Goal: Check status: Check status

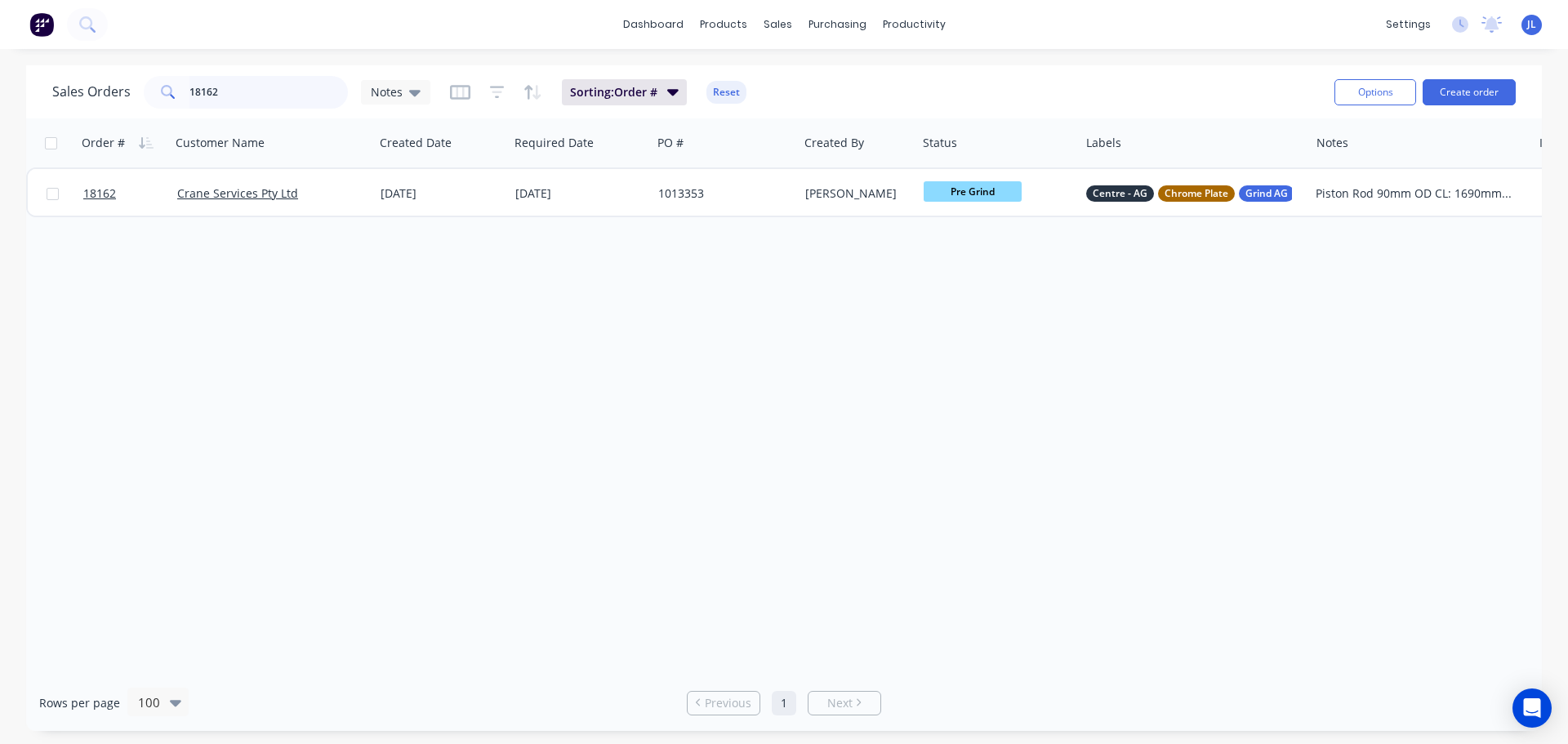
click at [251, 85] on input "18162" at bounding box center [269, 93] width 159 height 32
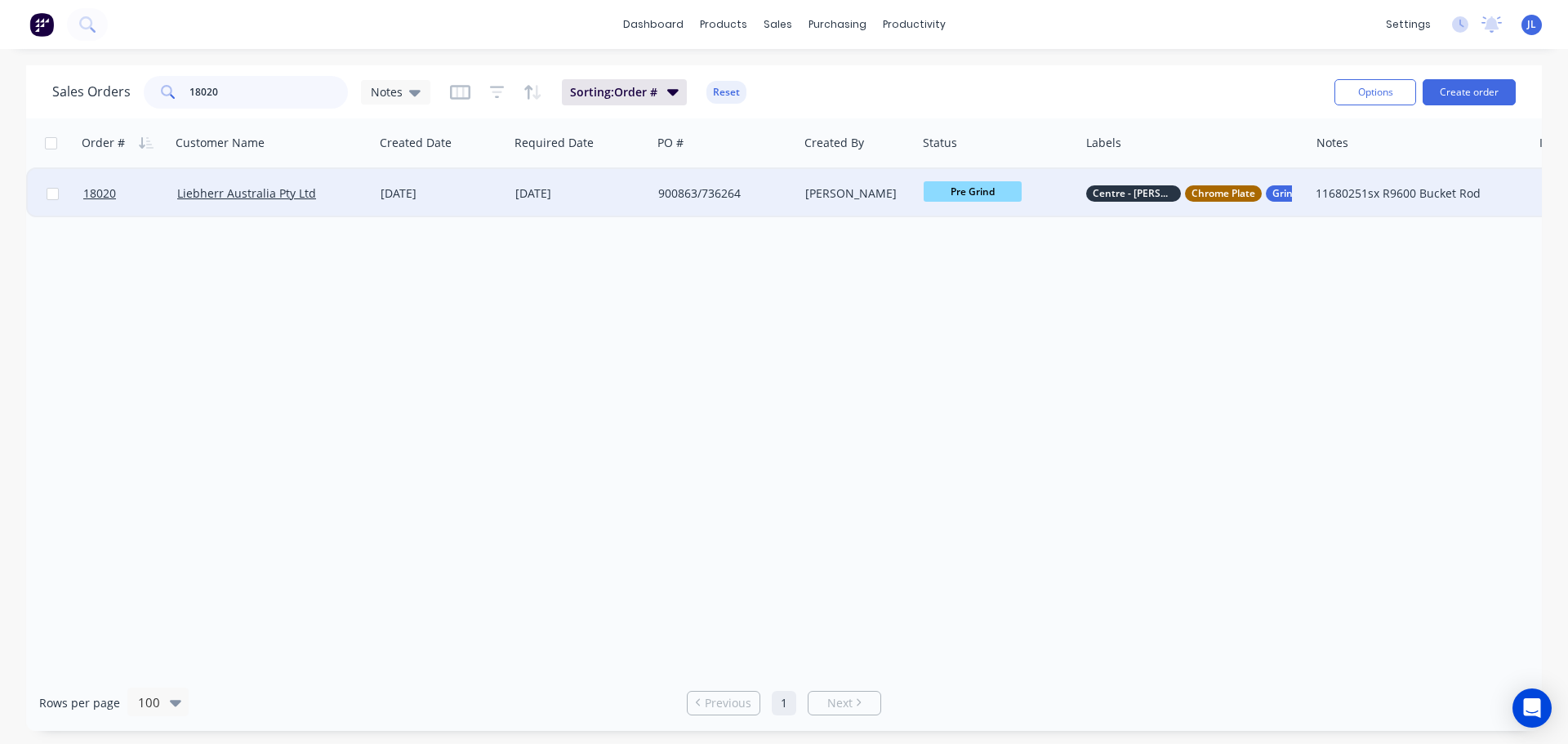
type input "18020"
click at [983, 192] on span "Pre Grind" at bounding box center [972, 191] width 98 height 20
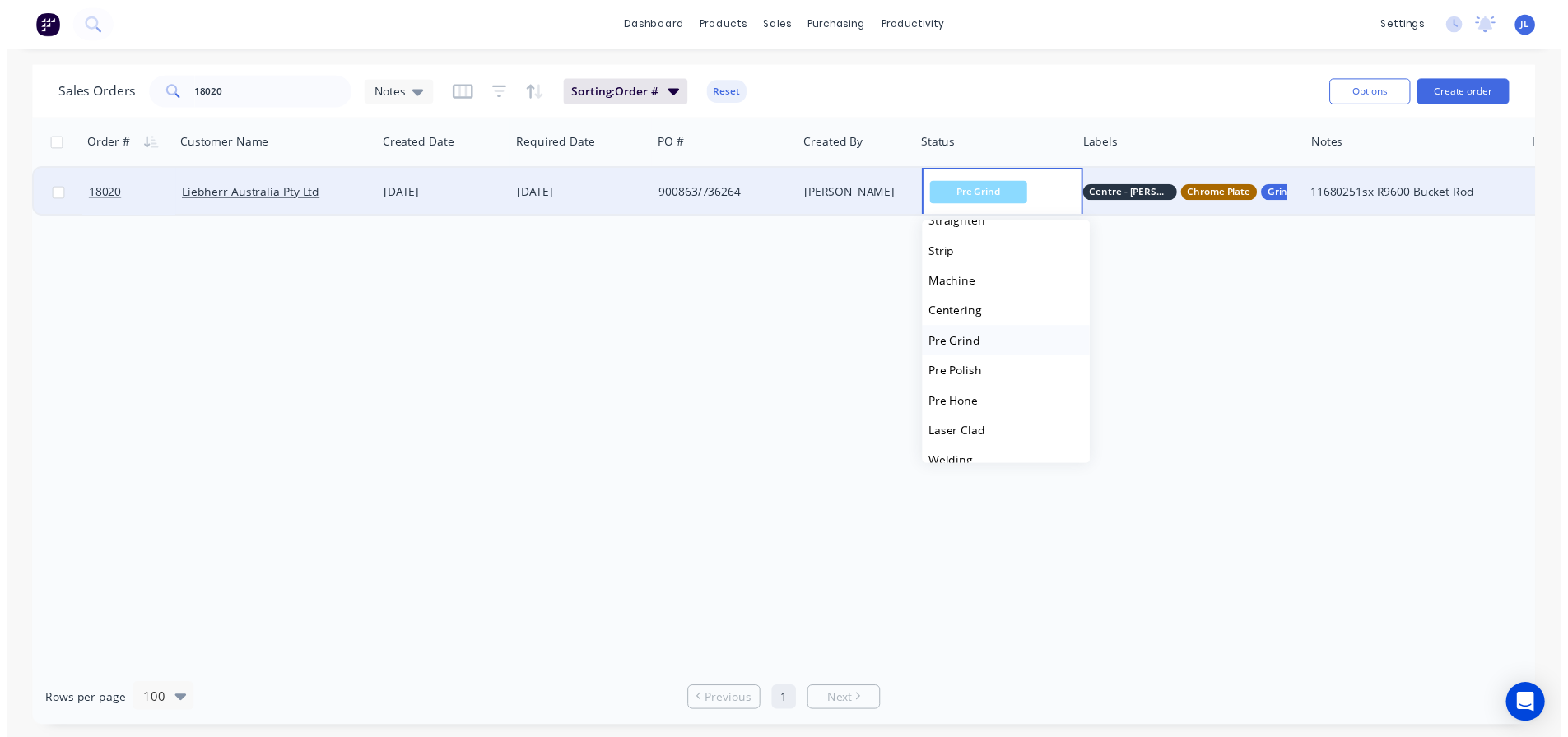
scroll to position [164, 0]
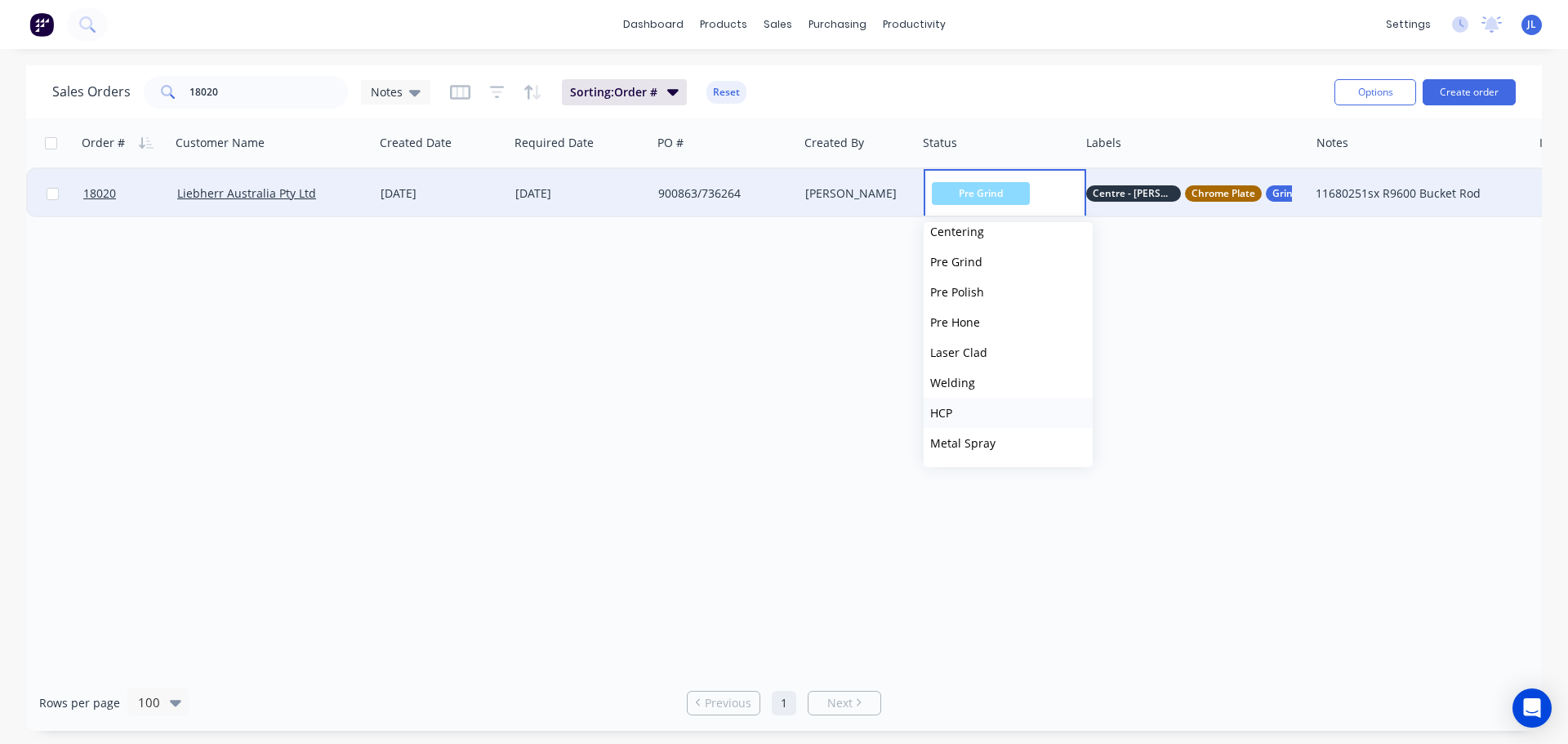
click at [980, 419] on button "HCP" at bounding box center [1007, 413] width 169 height 31
click at [723, 354] on div "Order # Customer Name Created Date Required Date PO # Created By Status Labels …" at bounding box center [783, 396] width 1516 height 556
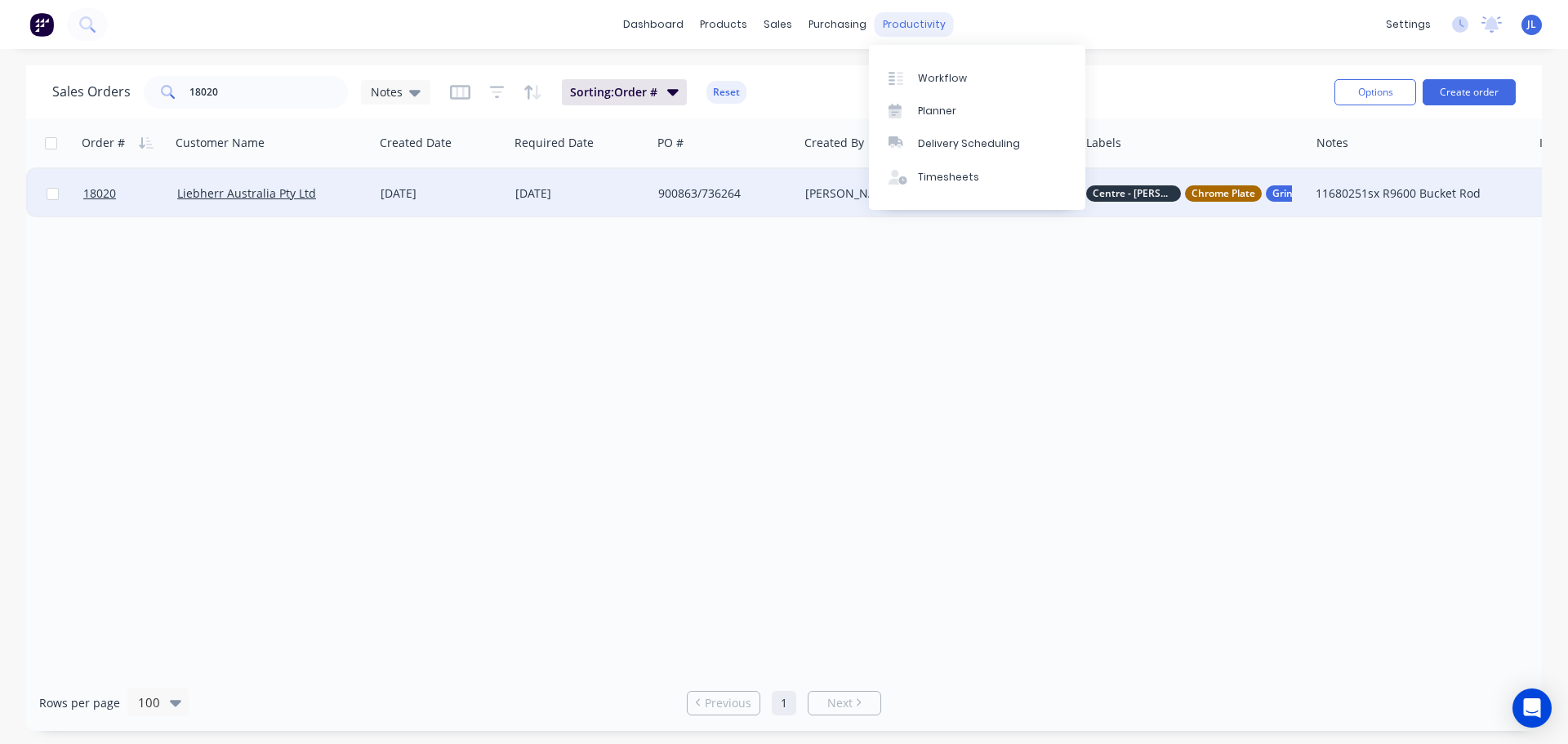
click at [887, 33] on div "productivity" at bounding box center [914, 25] width 79 height 25
click at [910, 68] on link "Workflow" at bounding box center [977, 77] width 217 height 32
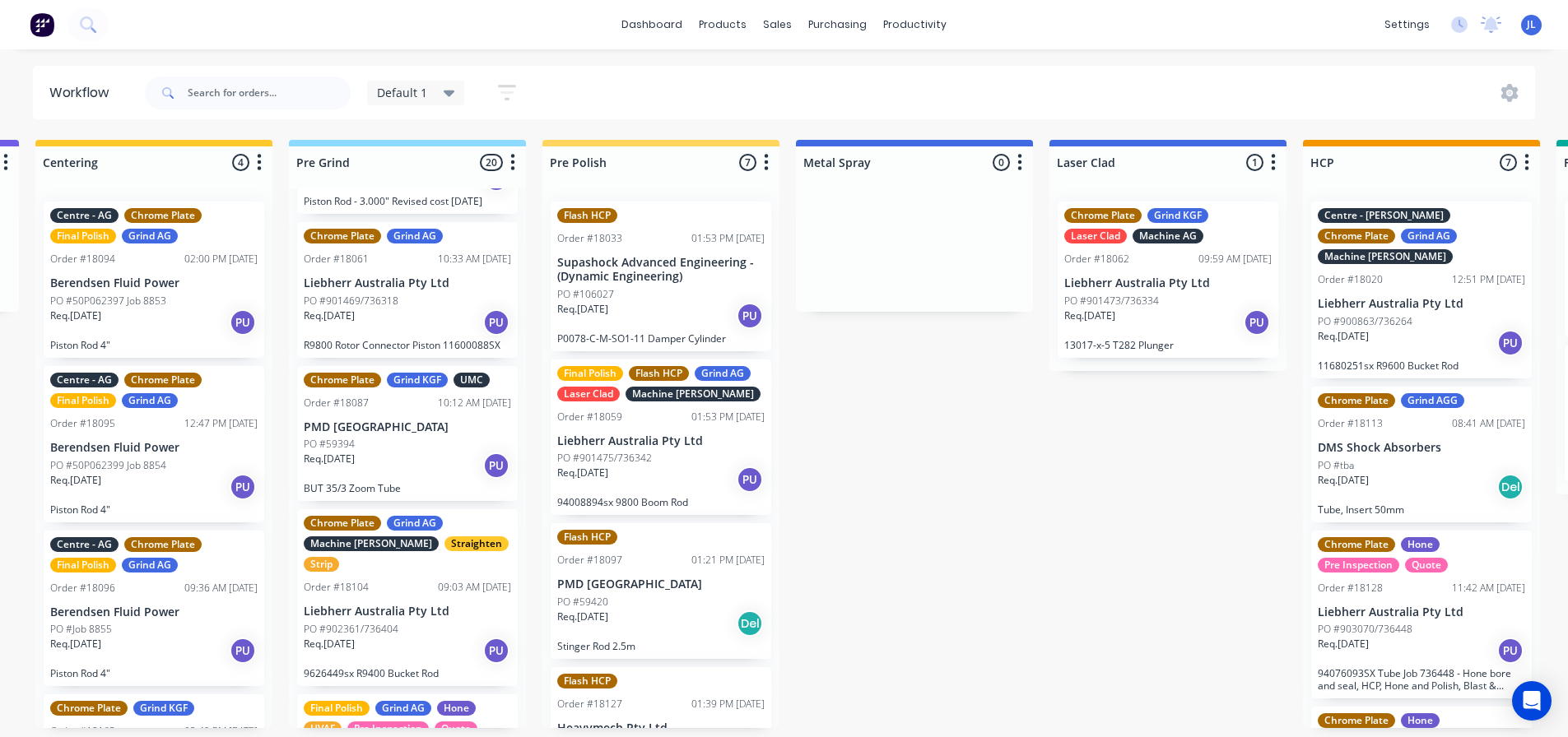
scroll to position [83, 0]
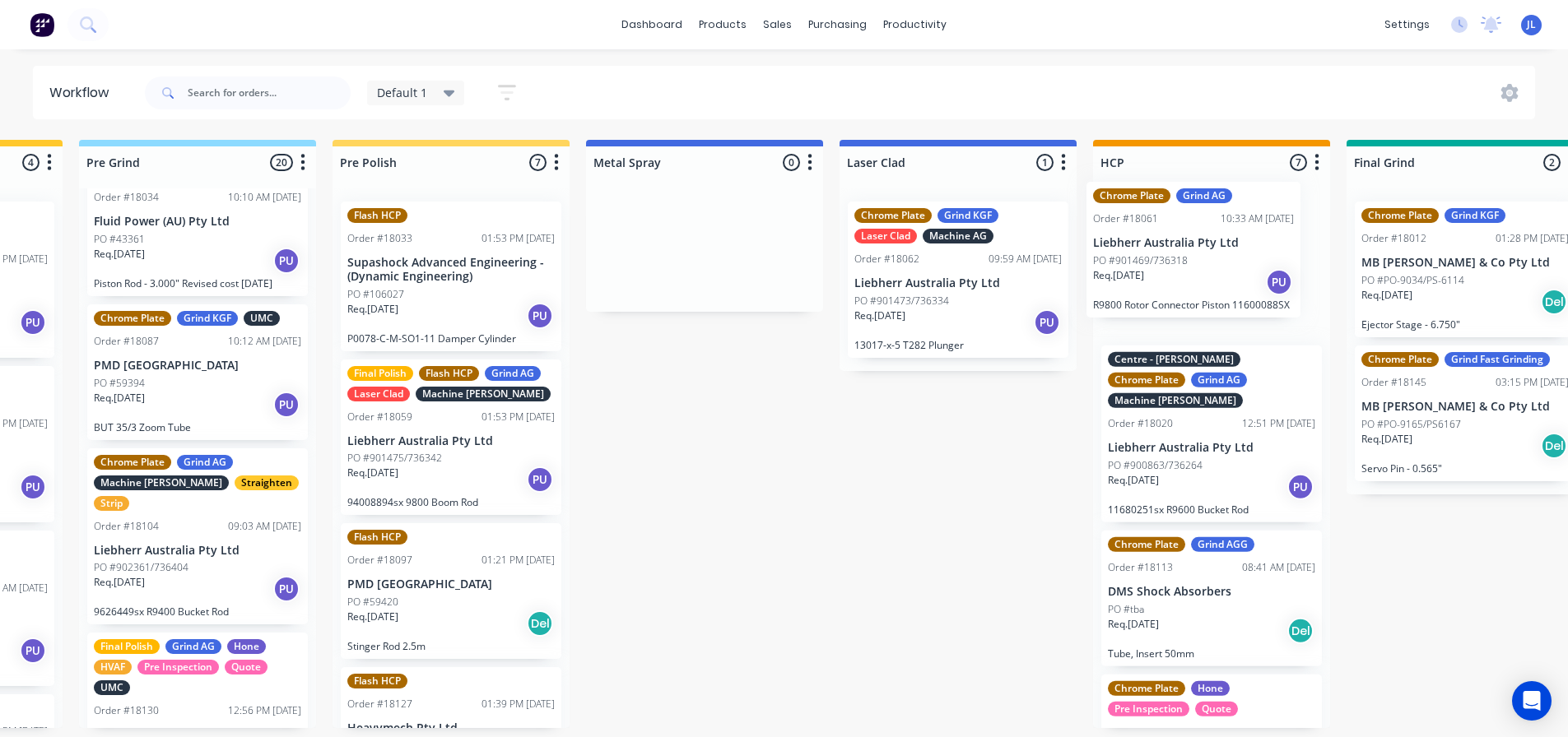
drag, startPoint x: 386, startPoint y: 339, endPoint x: 1197, endPoint y: 247, distance: 816.2
click at [1198, 247] on div "Submitted 3 Status colour #273444 hex #273444 Save Cancel Summaries Total order…" at bounding box center [822, 454] width 5131 height 628
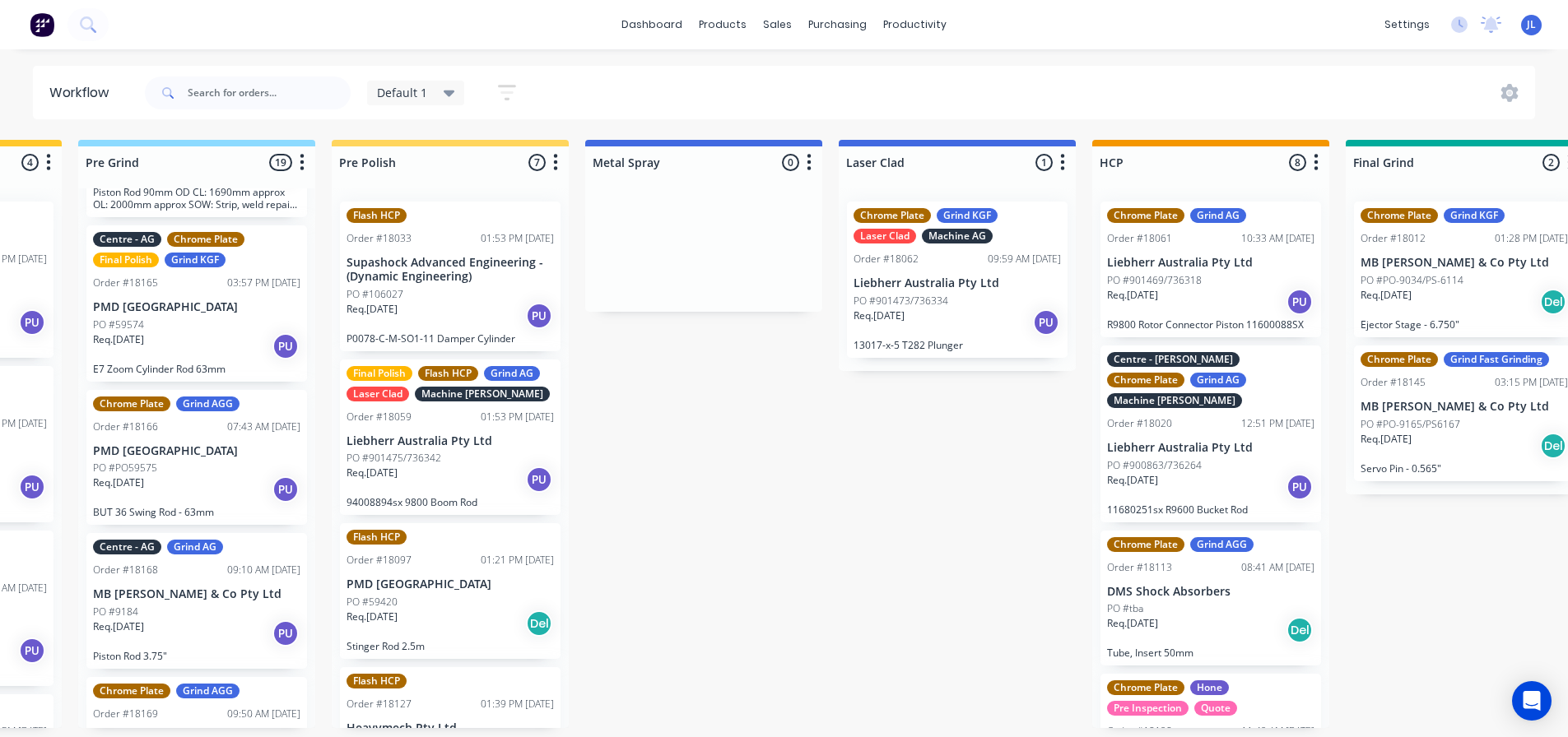
scroll to position [1809, 0]
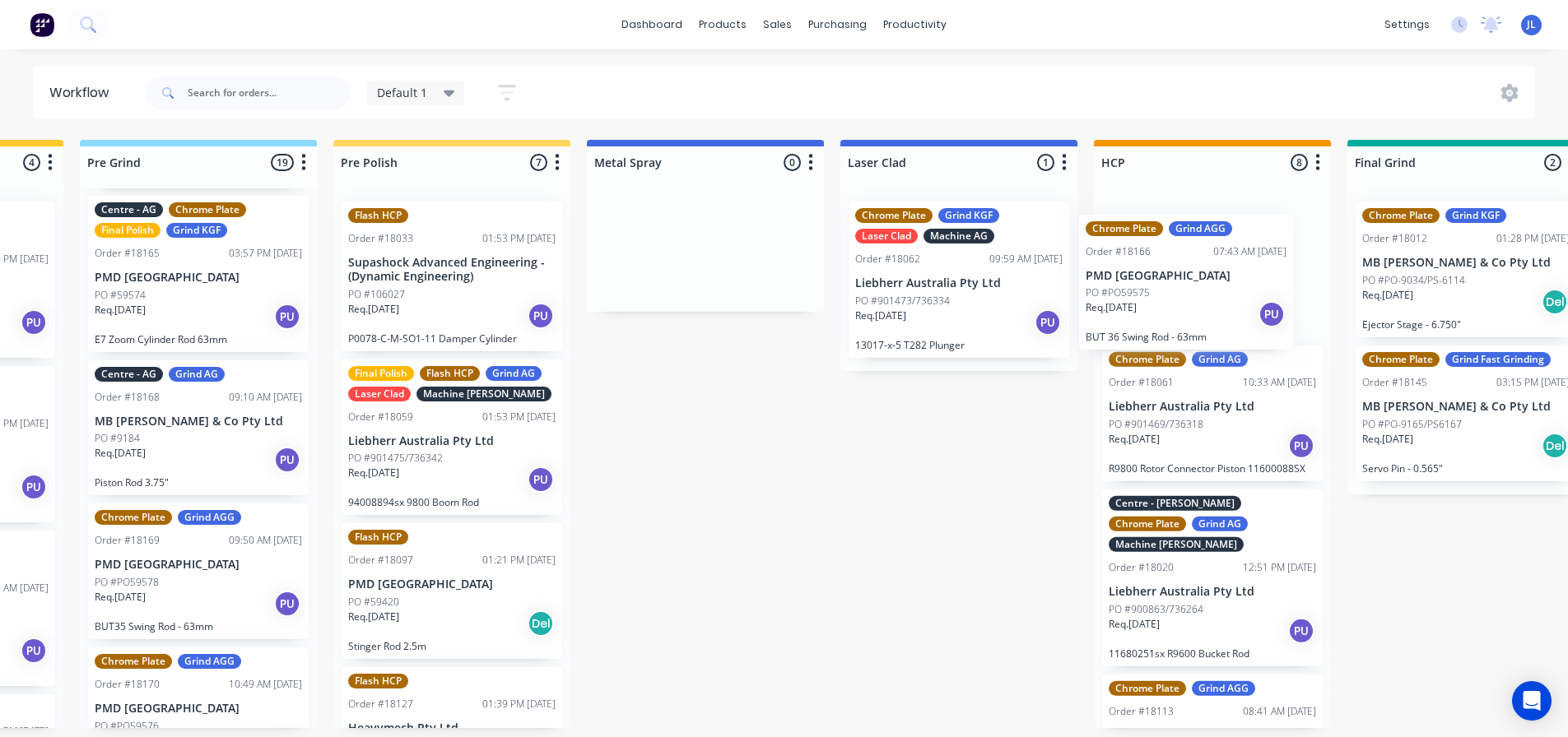
drag, startPoint x: 186, startPoint y: 433, endPoint x: 1184, endPoint y: 308, distance: 1005.8
click at [1184, 308] on div "Submitted 3 Status colour #273444 hex #273444 Save Cancel Summaries Total order…" at bounding box center [823, 454] width 5131 height 628
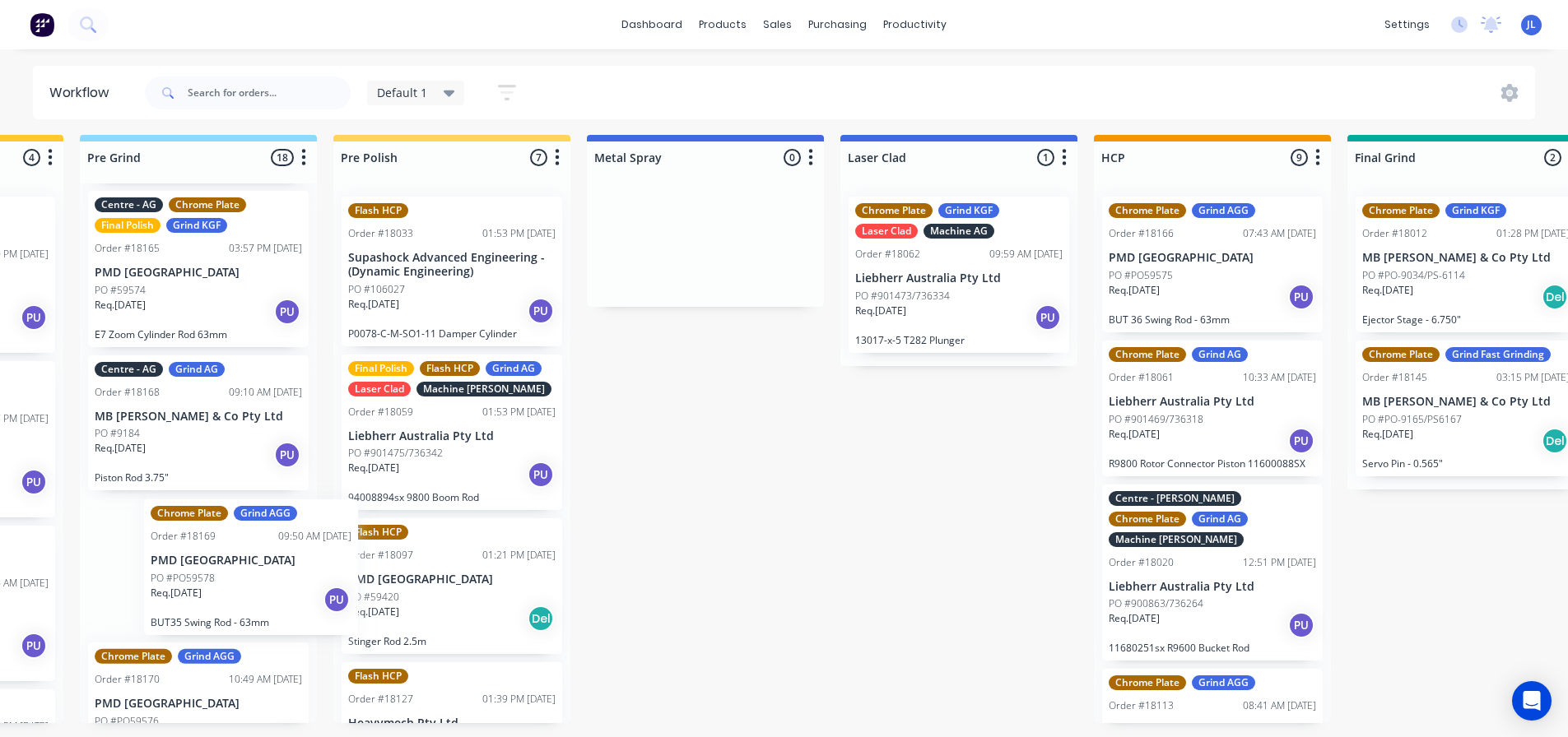
scroll to position [7, 1729]
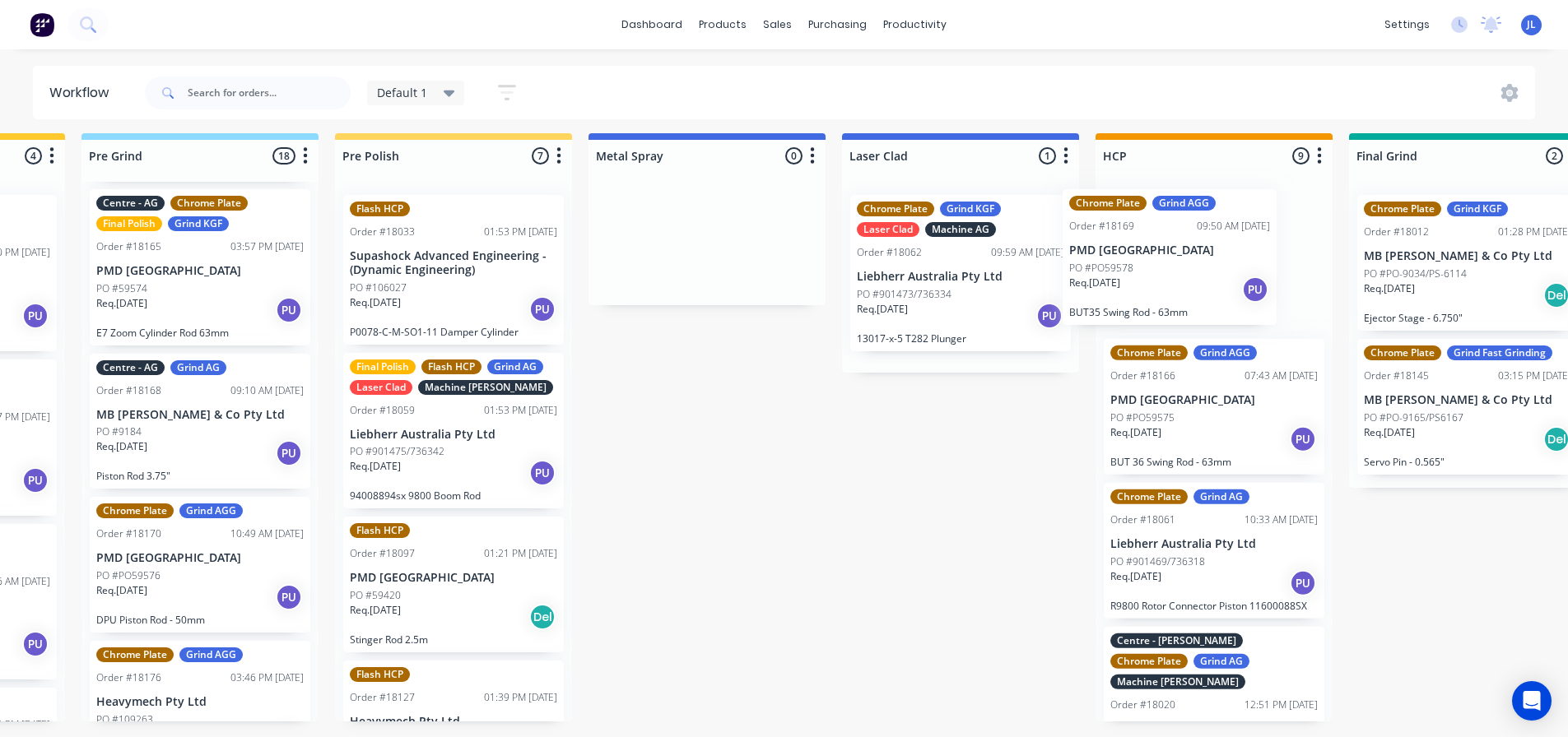
drag, startPoint x: 169, startPoint y: 549, endPoint x: 1156, endPoint y: 260, distance: 1028.4
click at [1156, 260] on div "Submitted 3 Status colour #273444 hex #273444 Save Cancel Summaries Total order…" at bounding box center [824, 448] width 5131 height 628
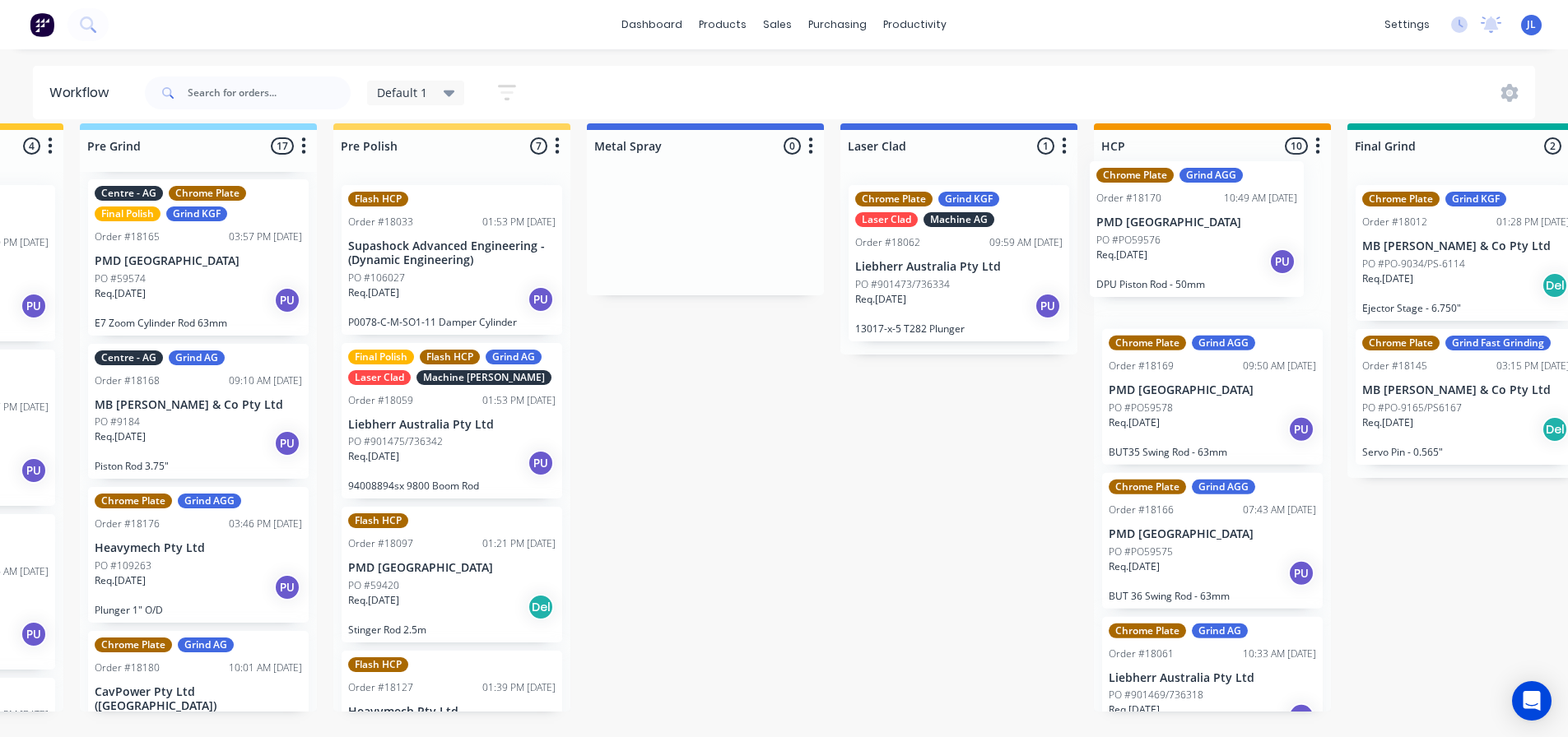
scroll to position [16, 1738]
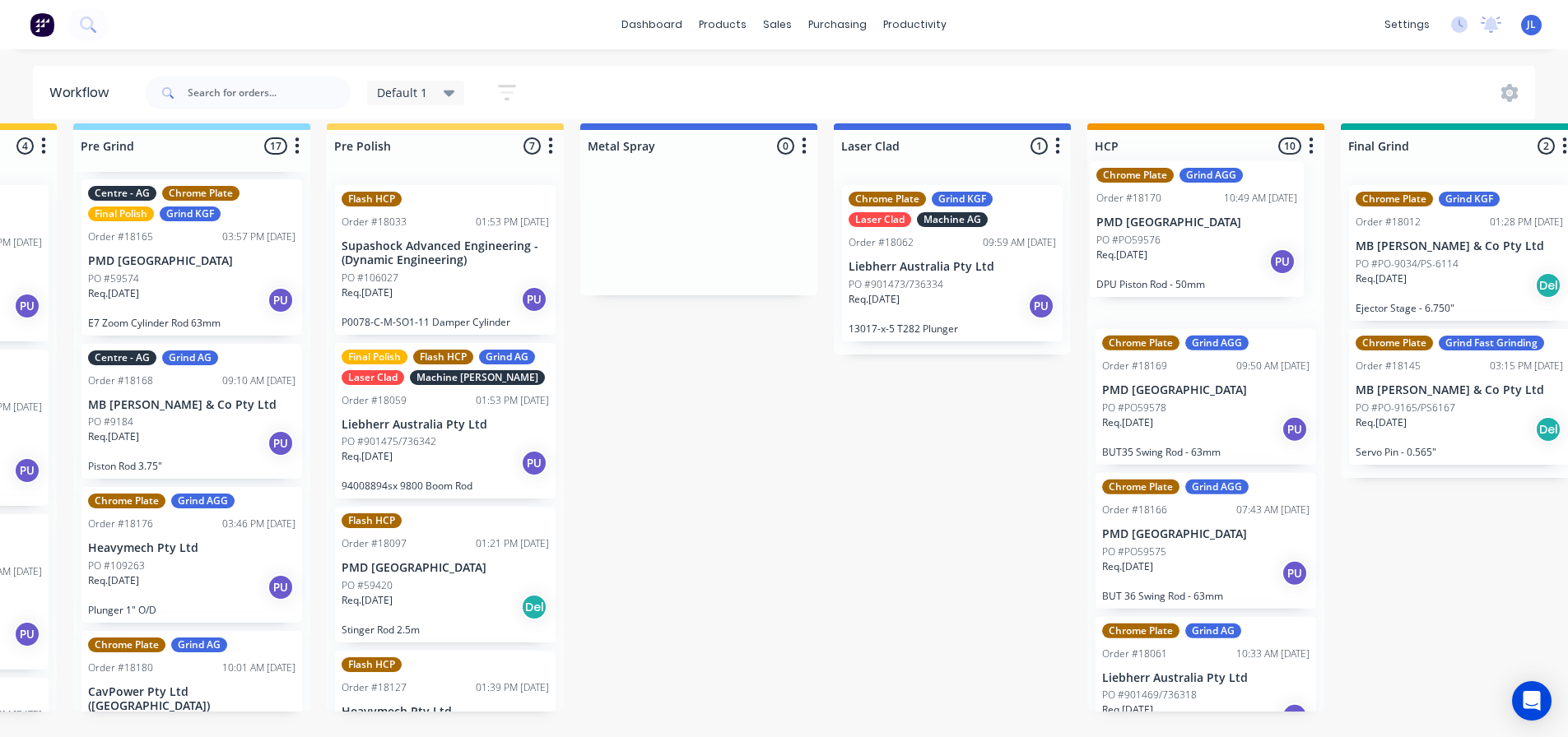
drag, startPoint x: 153, startPoint y: 539, endPoint x: 1155, endPoint y: 228, distance: 1049.2
click at [1155, 228] on div "Submitted 3 Status colour #273444 hex #273444 Save Cancel Summaries Total order…" at bounding box center [815, 437] width 5131 height 628
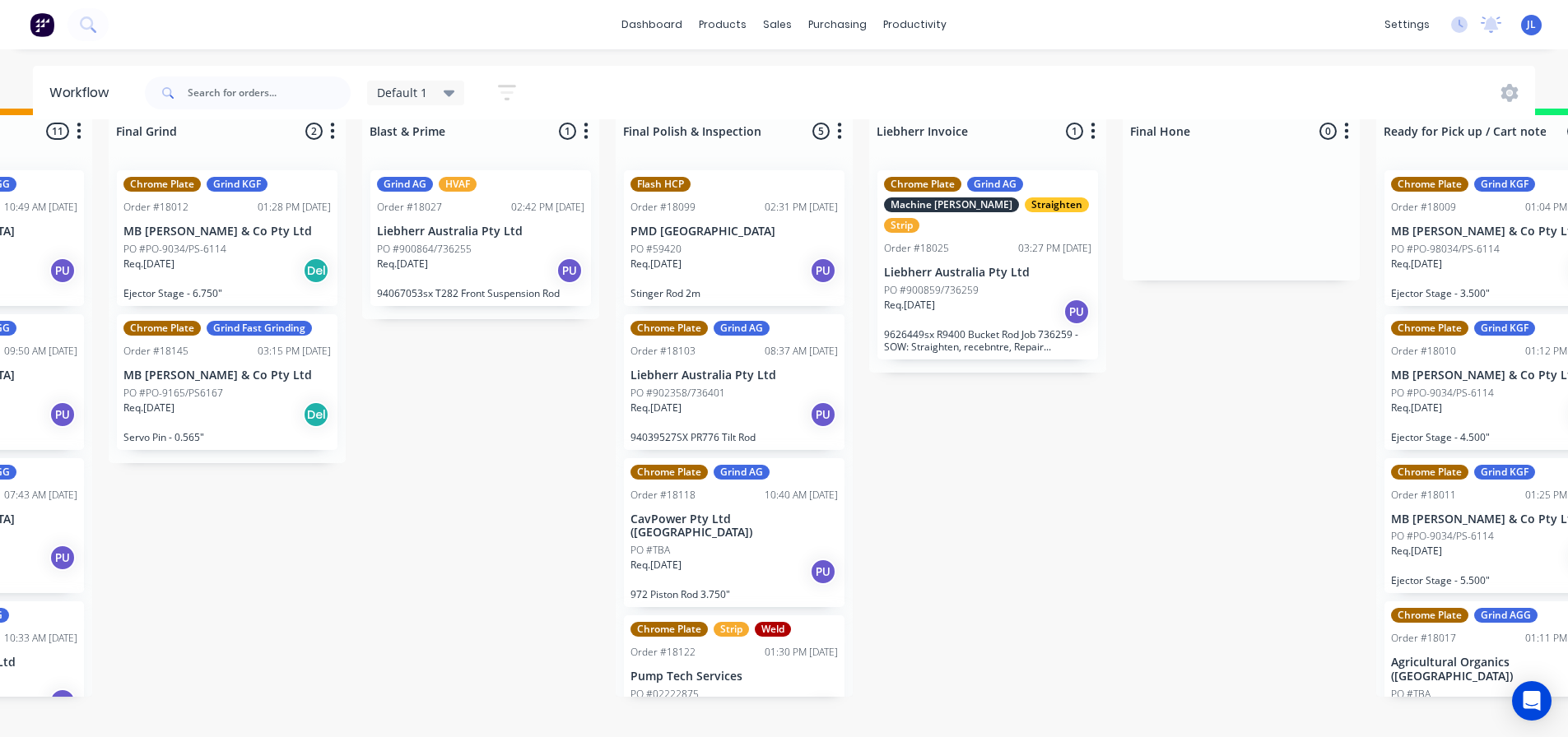
scroll to position [32, 2949]
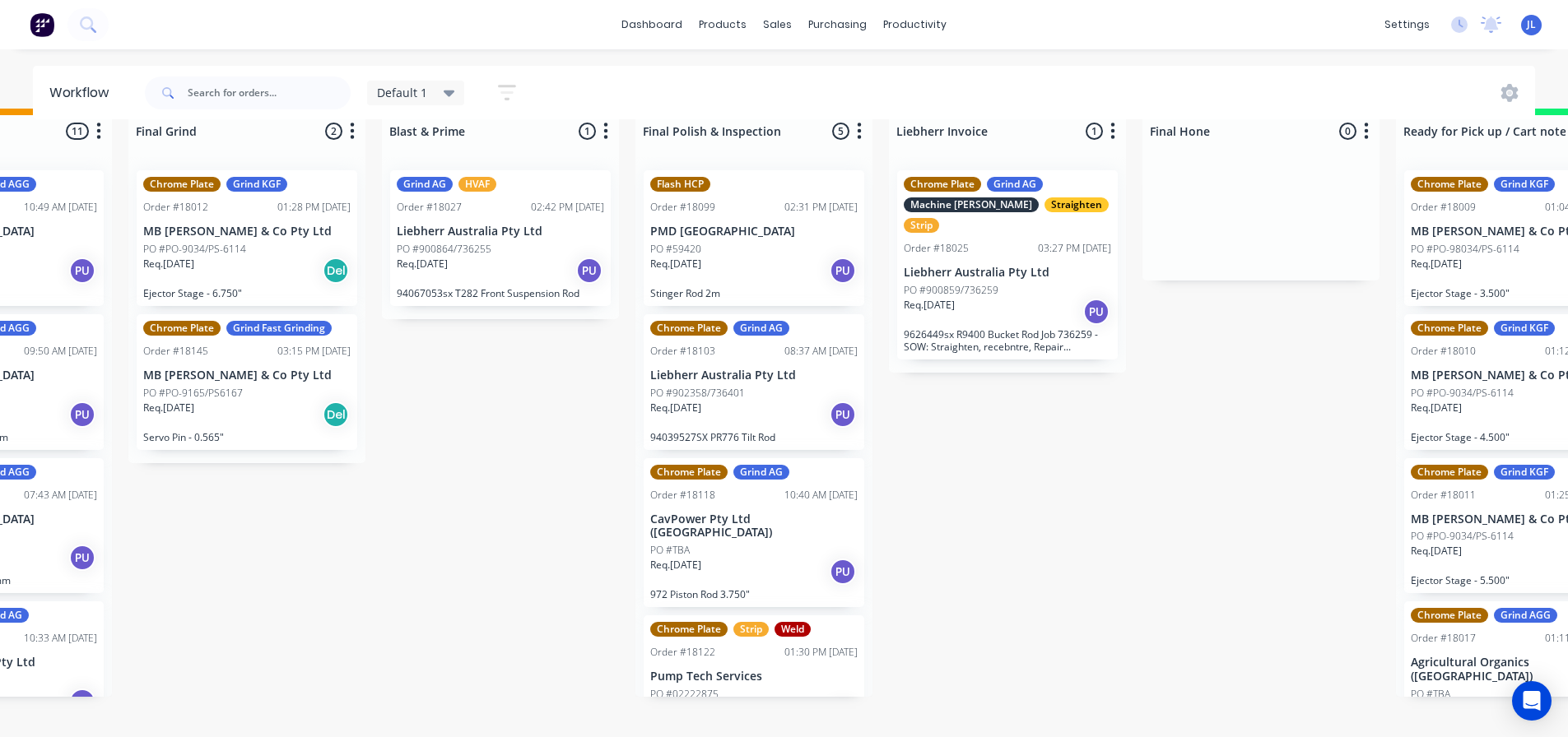
click at [1019, 269] on p "Liebherr Australia Pty Ltd" at bounding box center [1008, 273] width 208 height 14
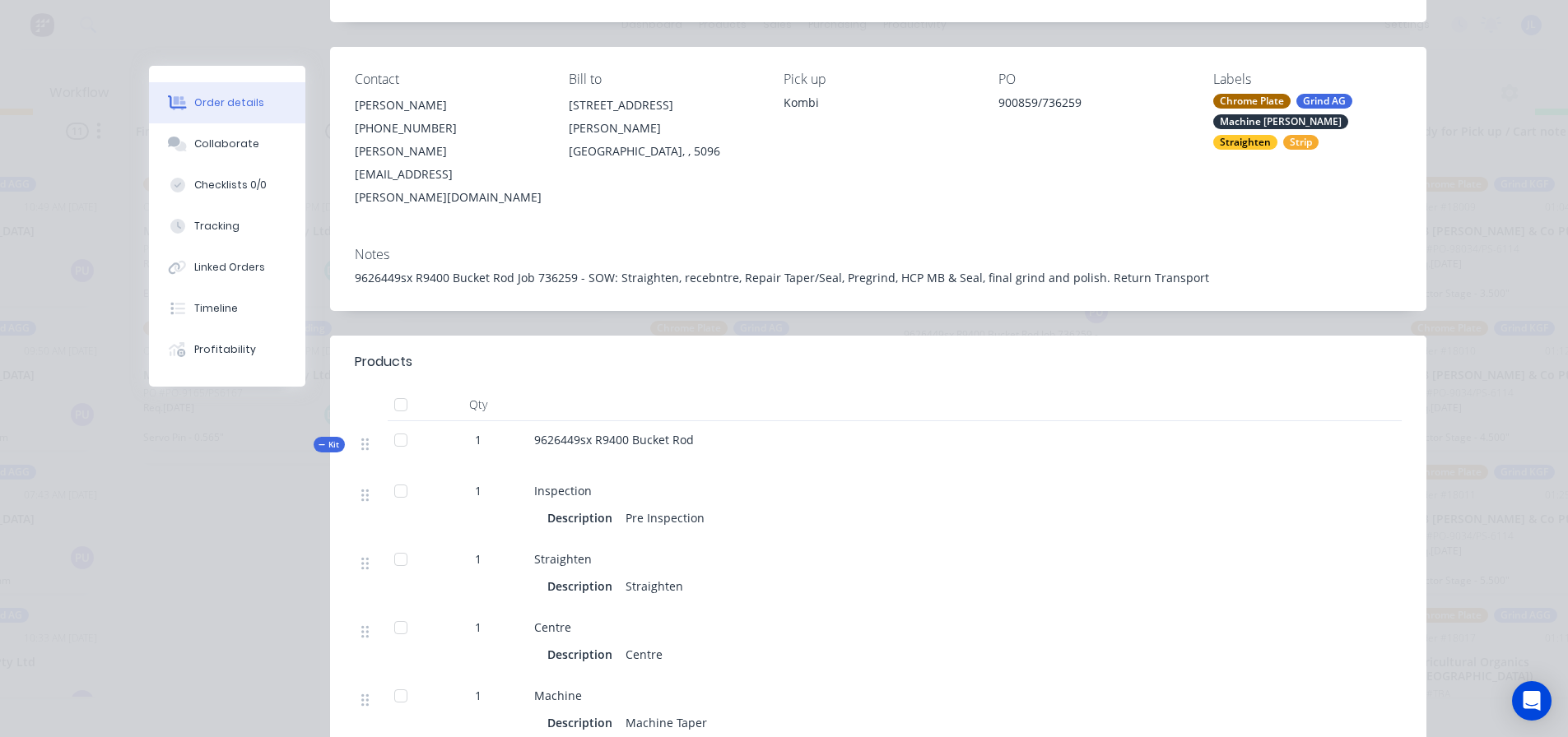
scroll to position [0, 0]
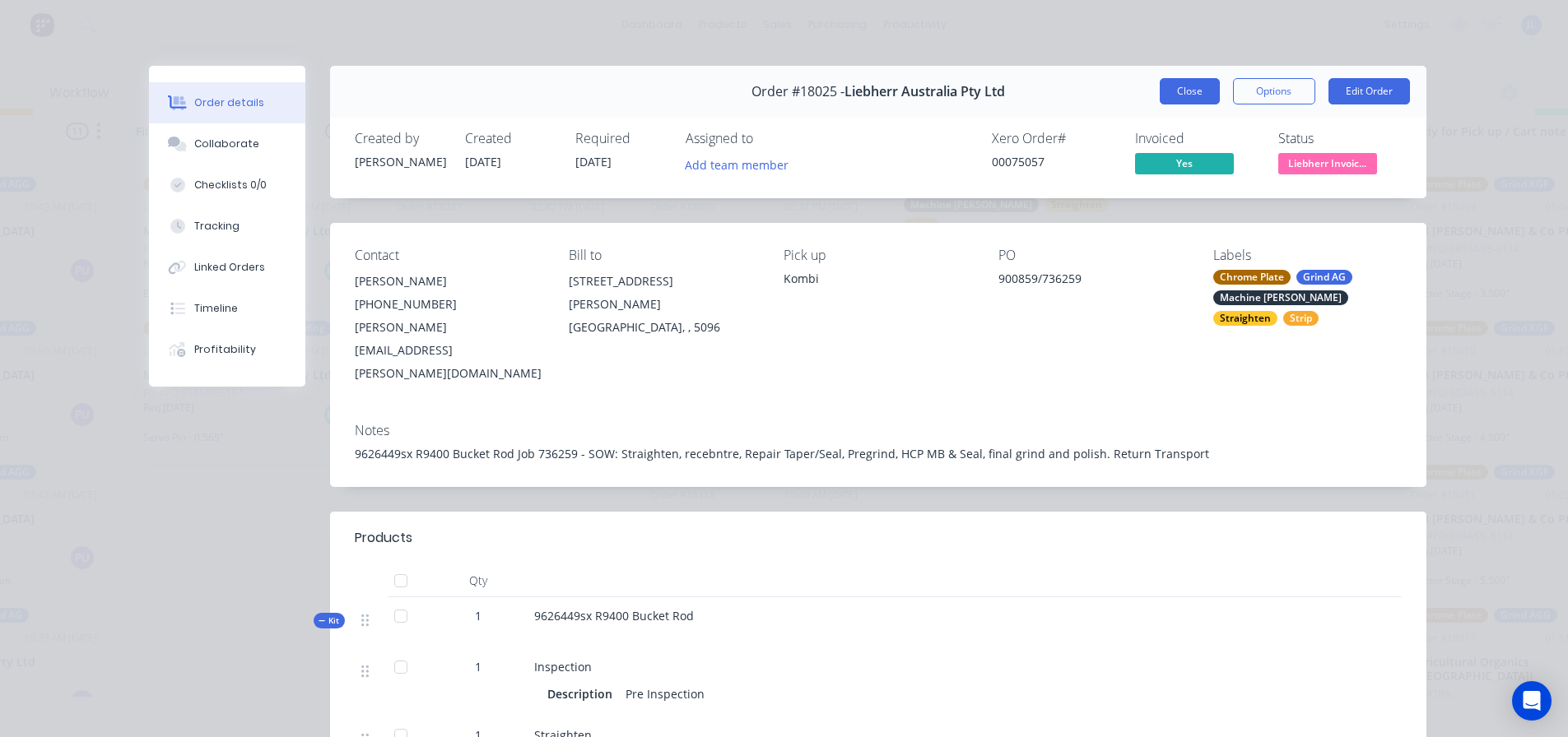
click at [1164, 87] on button "Close" at bounding box center [1189, 90] width 60 height 26
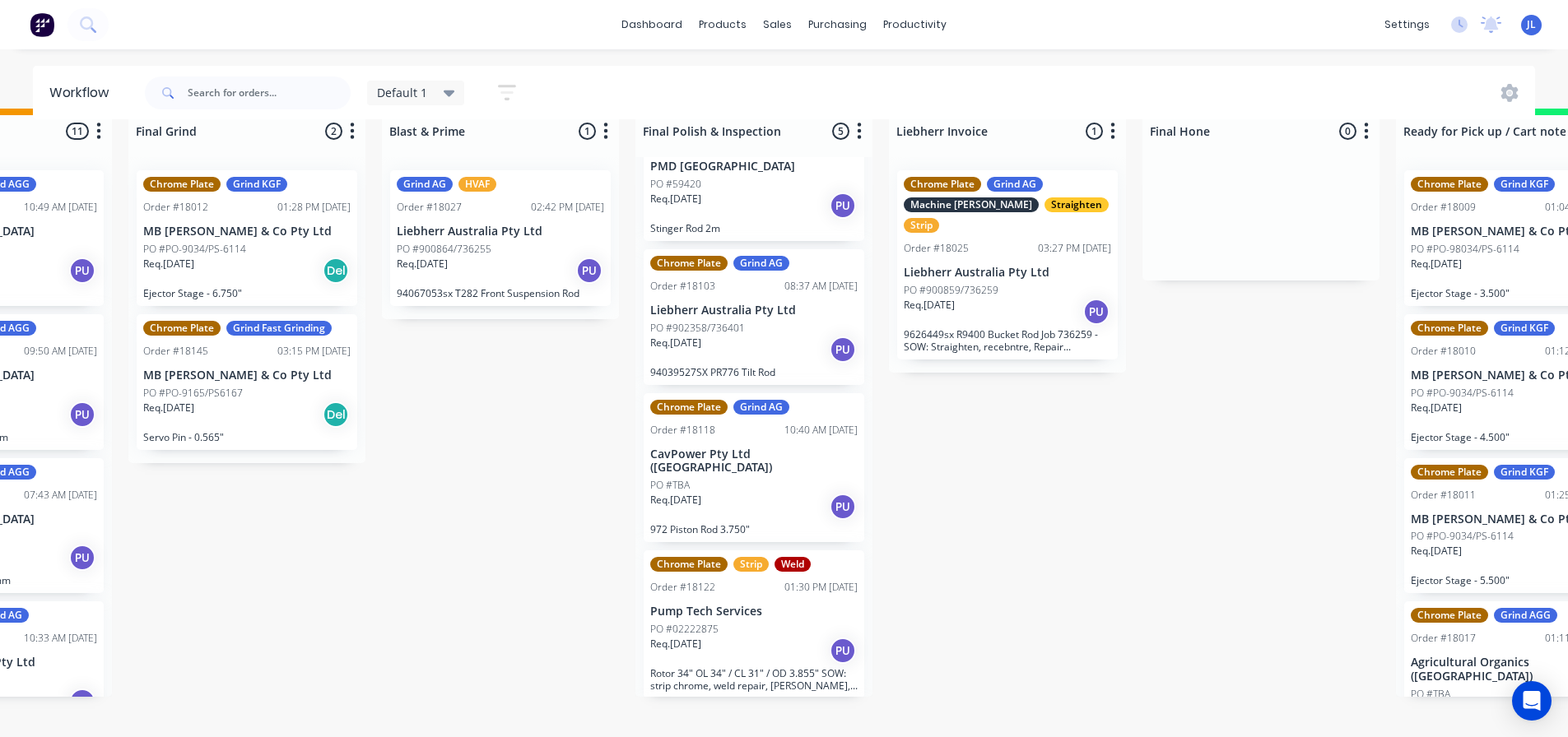
scroll to position [209, 0]
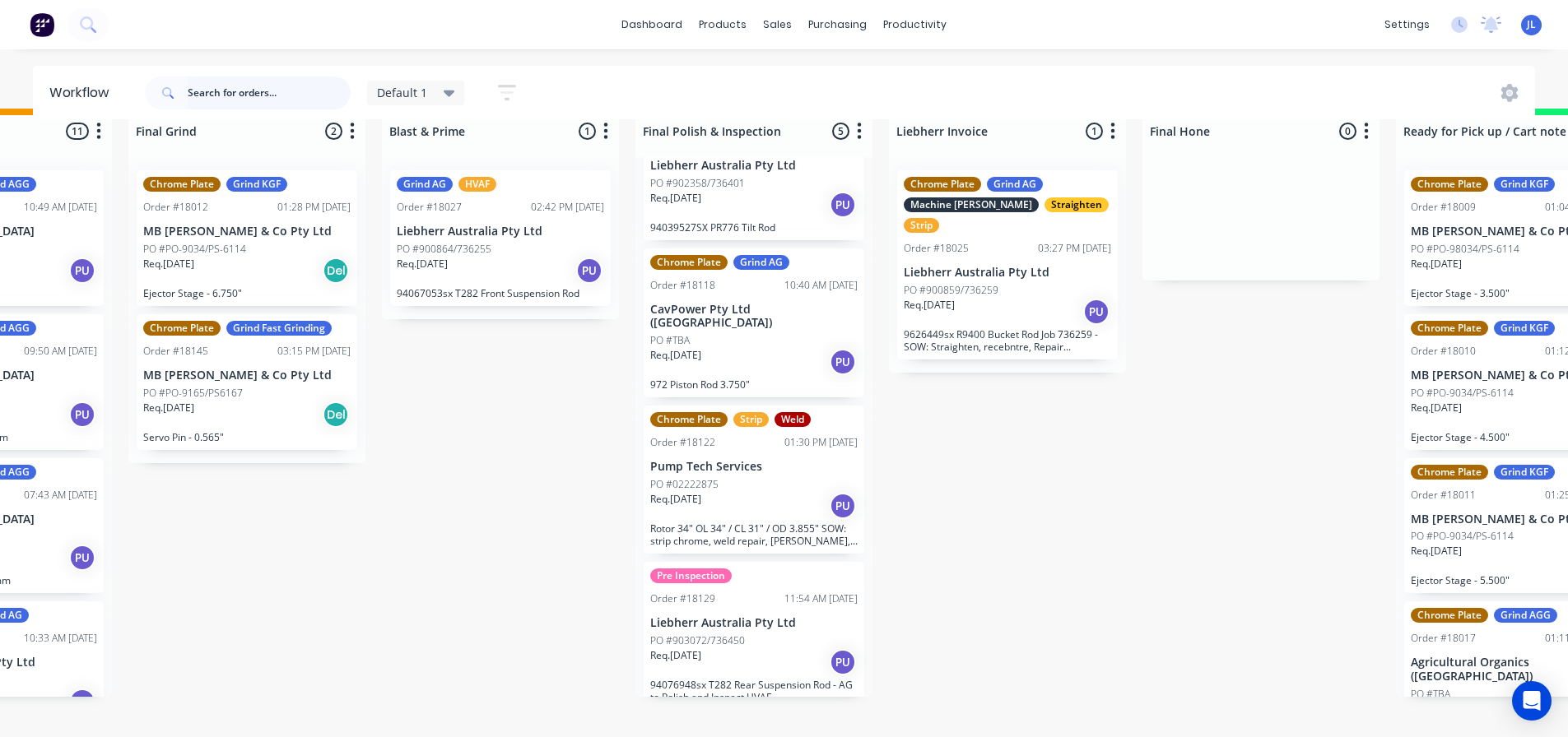
click at [239, 87] on input "text" at bounding box center [268, 93] width 162 height 33
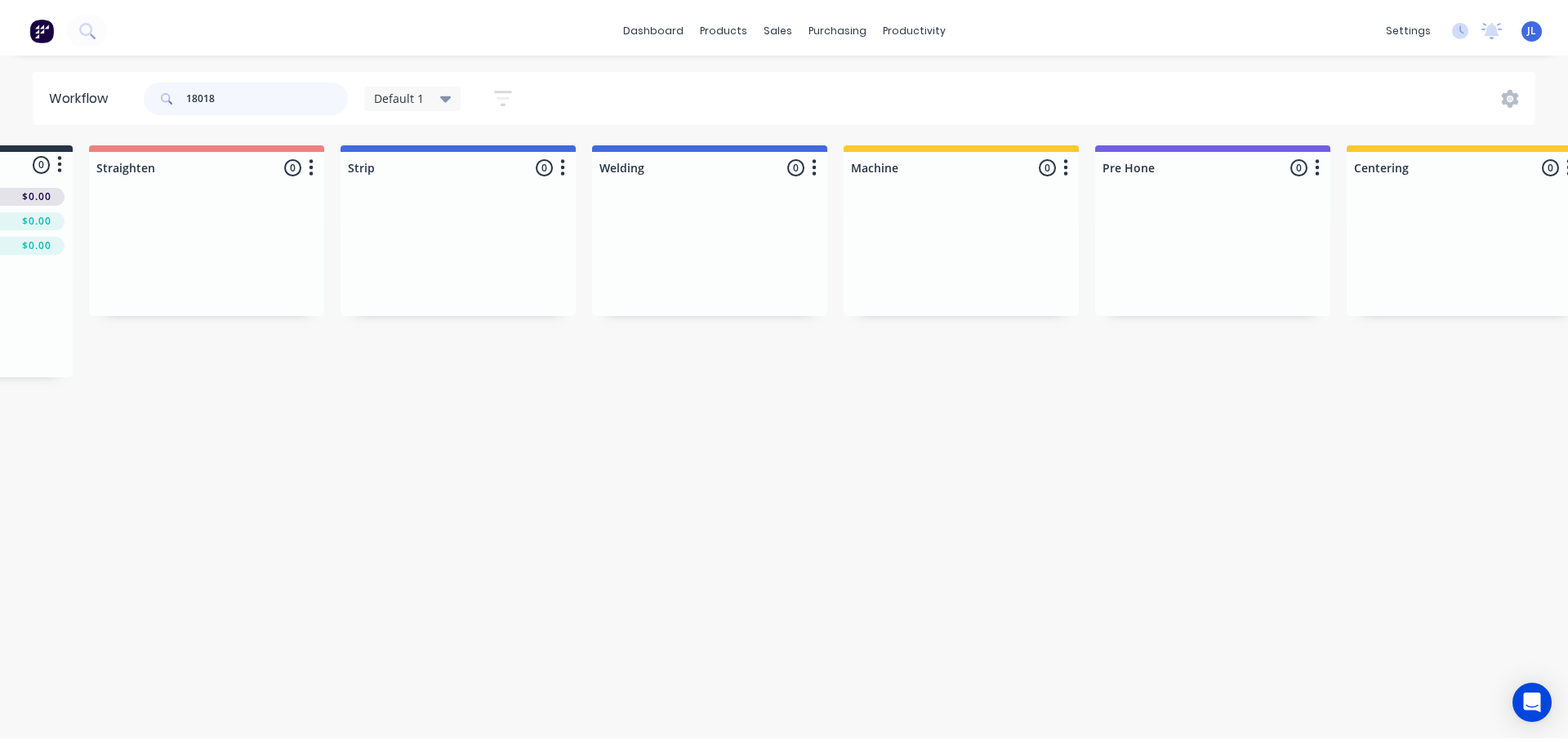
scroll to position [0, 0]
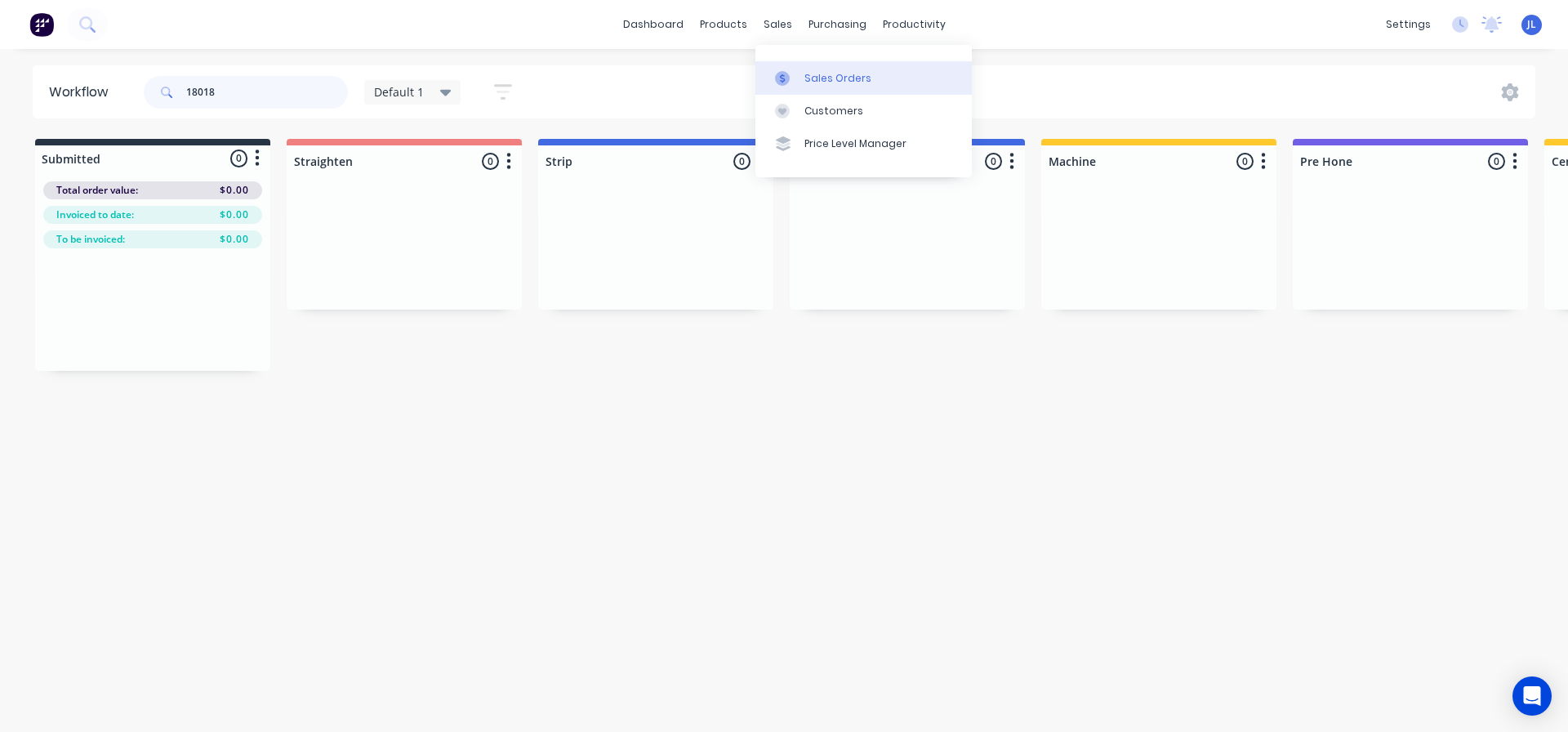
type input "18018"
click at [805, 82] on div "Sales Orders" at bounding box center [837, 77] width 67 height 14
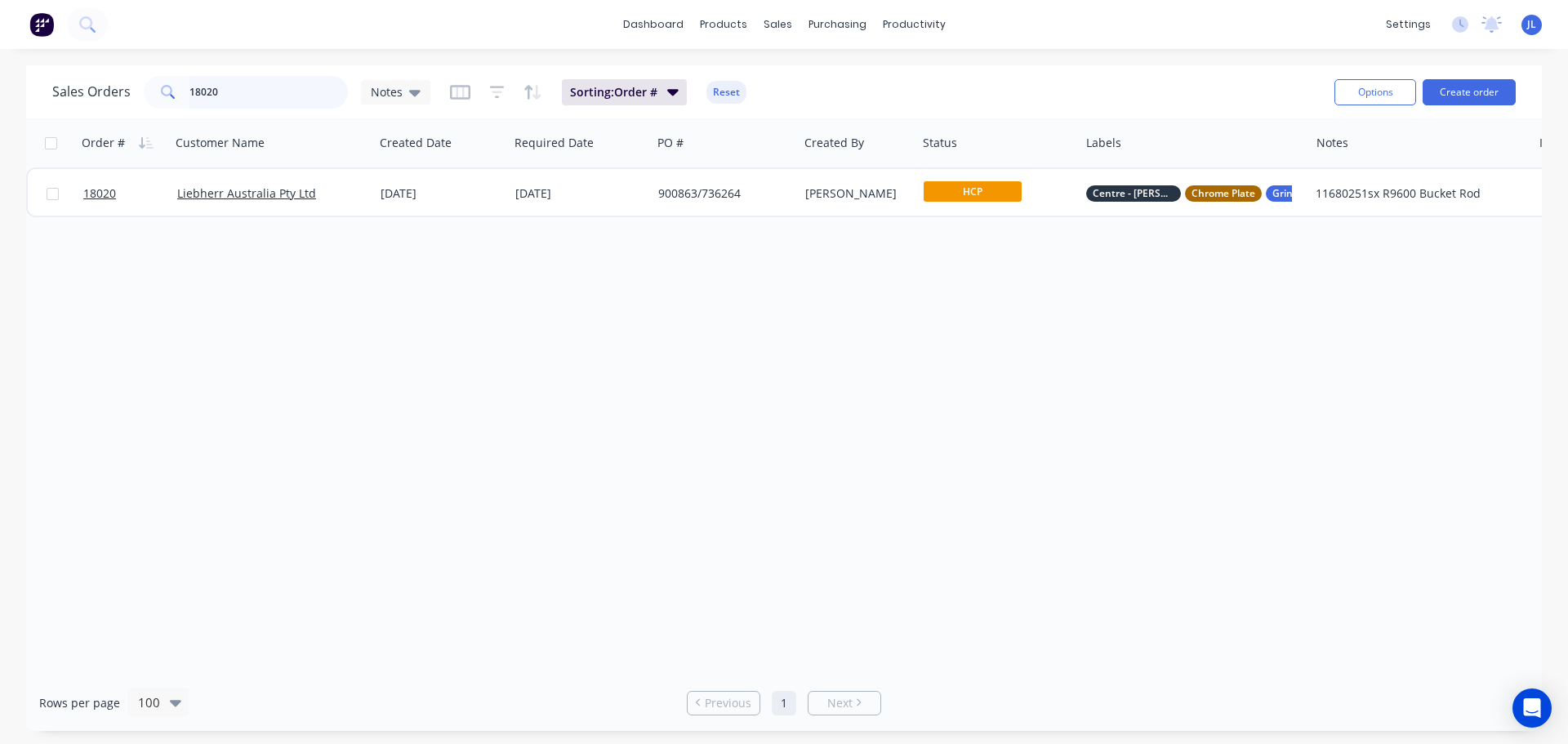
click at [238, 96] on input "18020" at bounding box center [269, 93] width 159 height 32
click at [244, 96] on input "18018" at bounding box center [269, 93] width 159 height 32
click at [244, 96] on input "18057" at bounding box center [269, 93] width 159 height 32
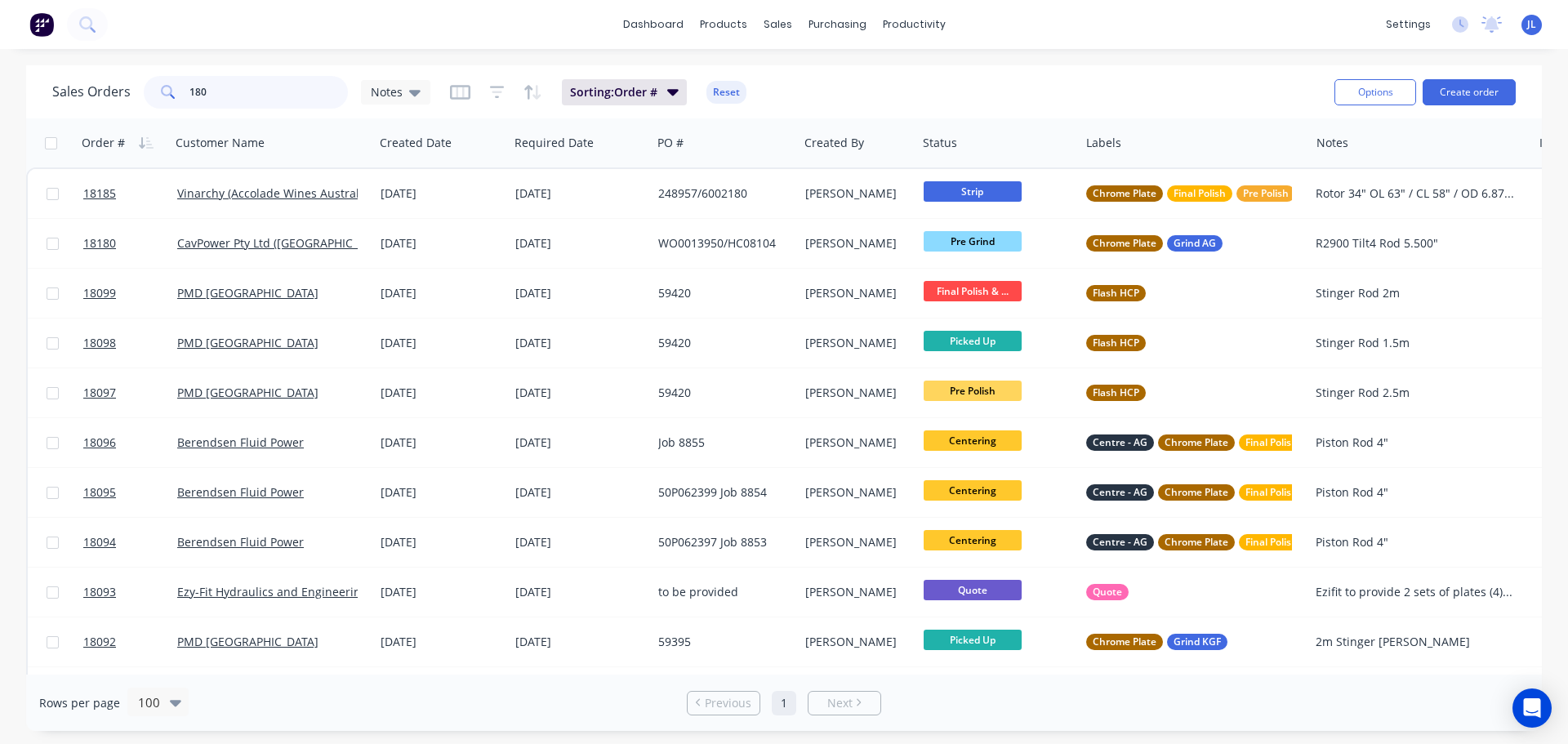
click at [249, 108] on input "180" at bounding box center [269, 93] width 159 height 32
click at [248, 92] on input "180" at bounding box center [269, 93] width 159 height 32
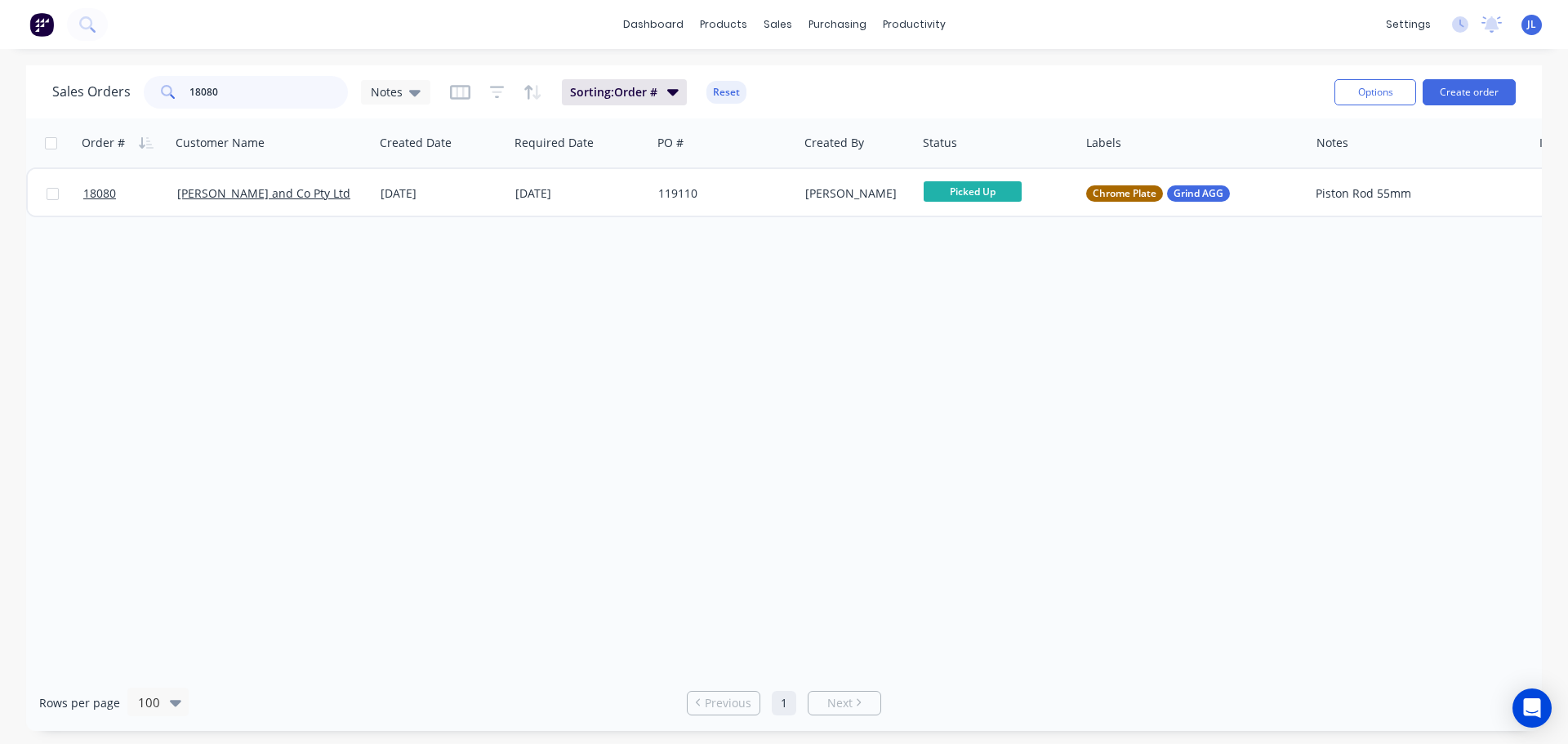
type input "18080"
